Goal: Find specific page/section: Find specific page/section

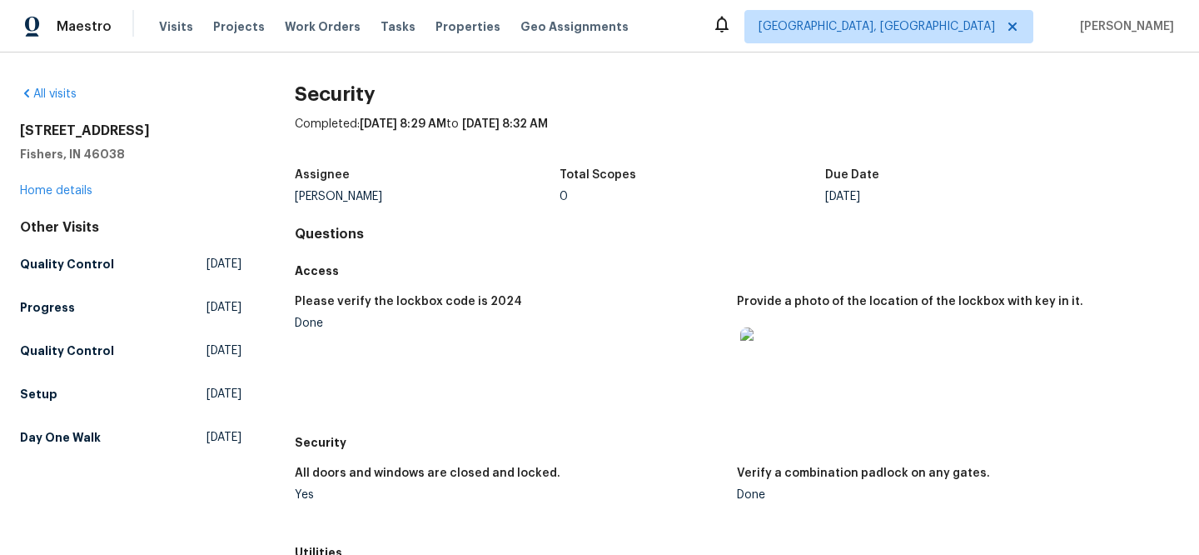
click at [451, 22] on span "Properties" at bounding box center [468, 26] width 65 height 17
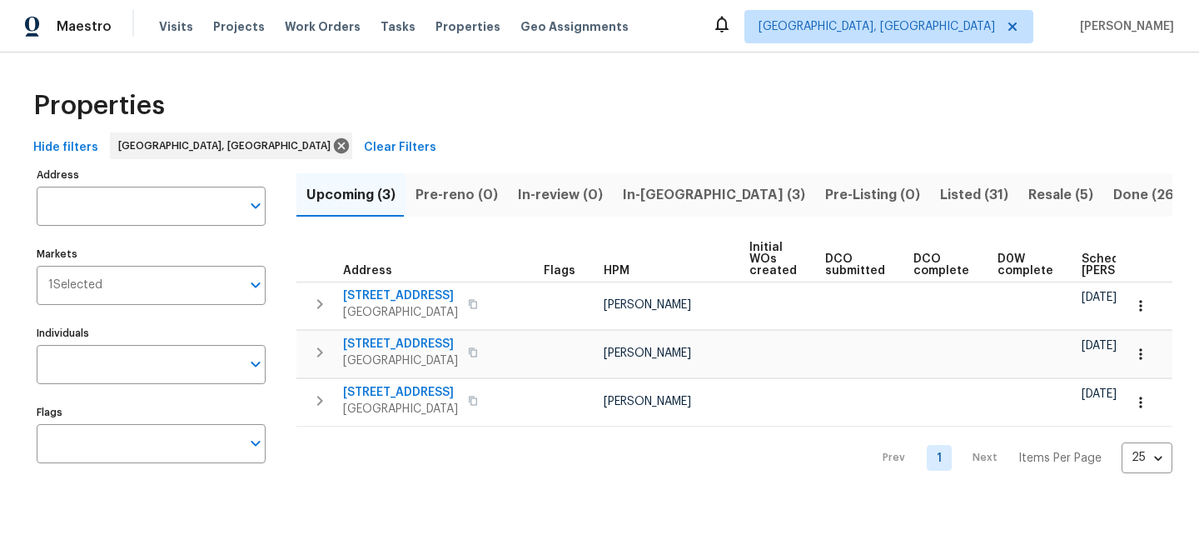
click at [364, 145] on span "Clear Filters" at bounding box center [400, 147] width 72 height 21
